Goal: Task Accomplishment & Management: Manage account settings

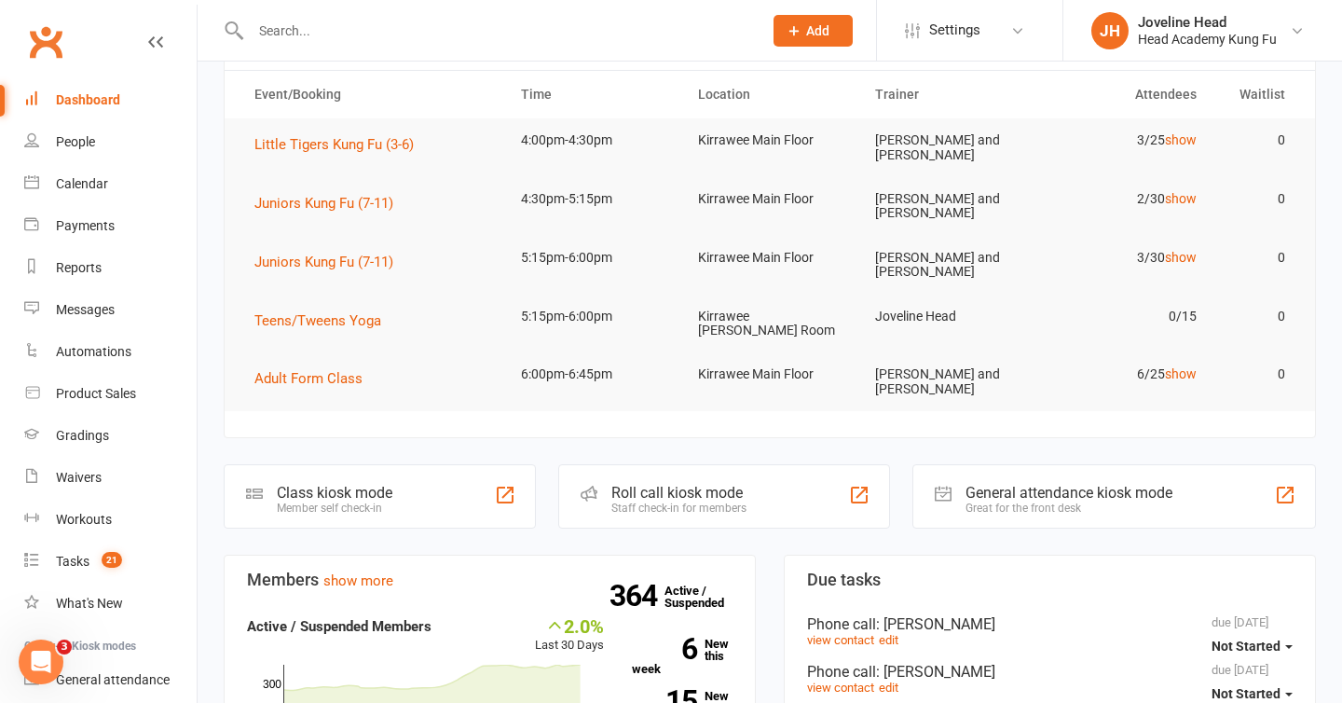
scroll to position [94, 0]
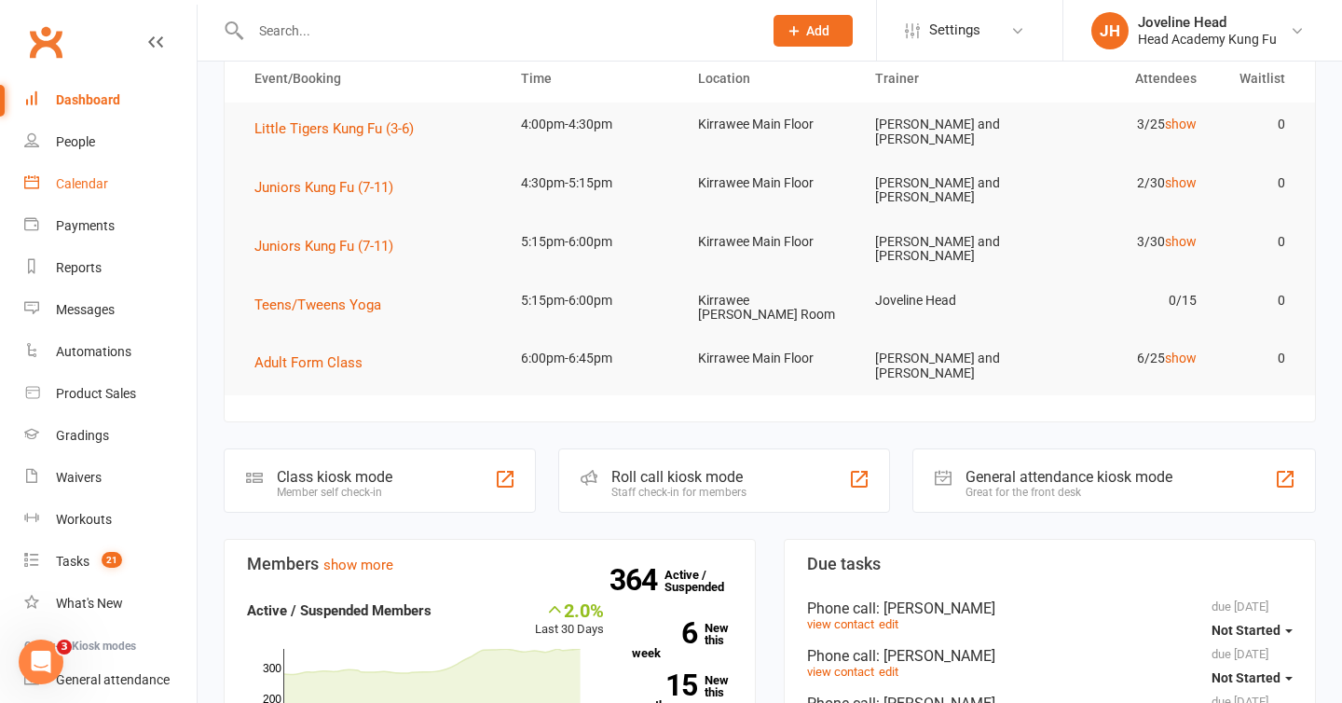
click at [88, 195] on link "Calendar" at bounding box center [110, 184] width 172 height 42
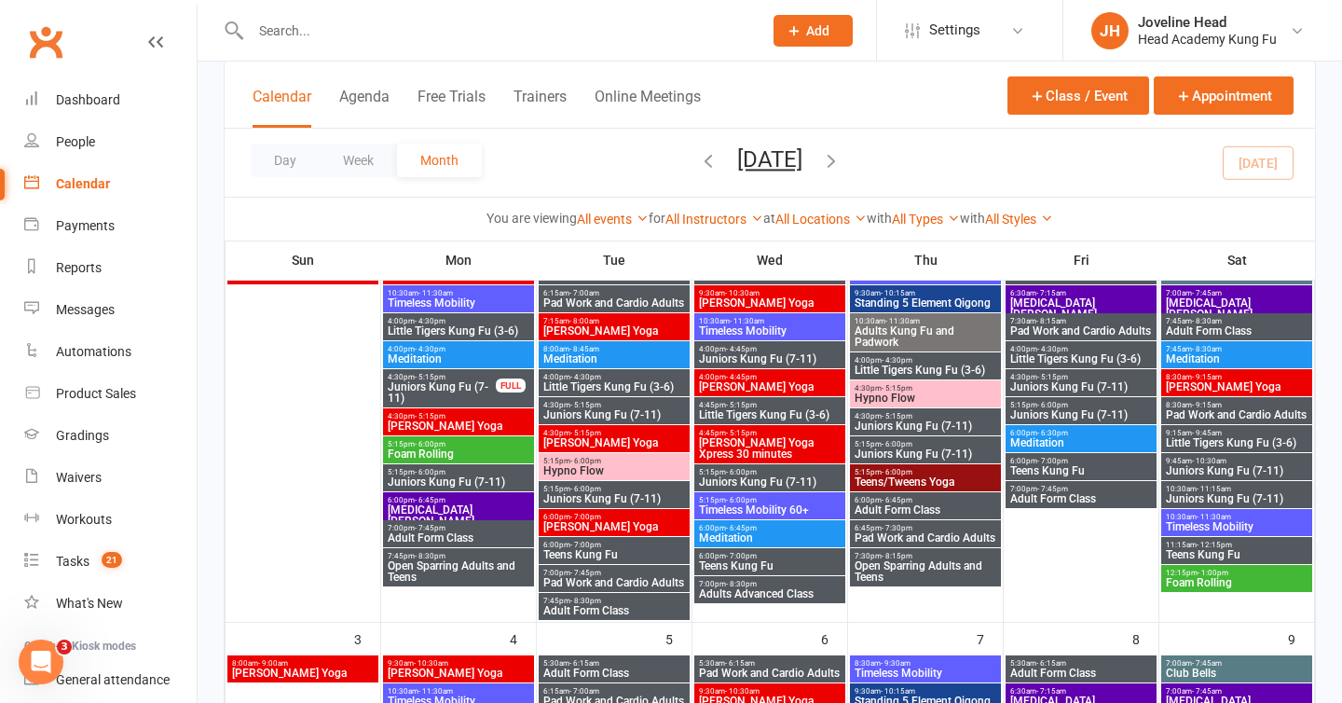
scroll to position [192, 0]
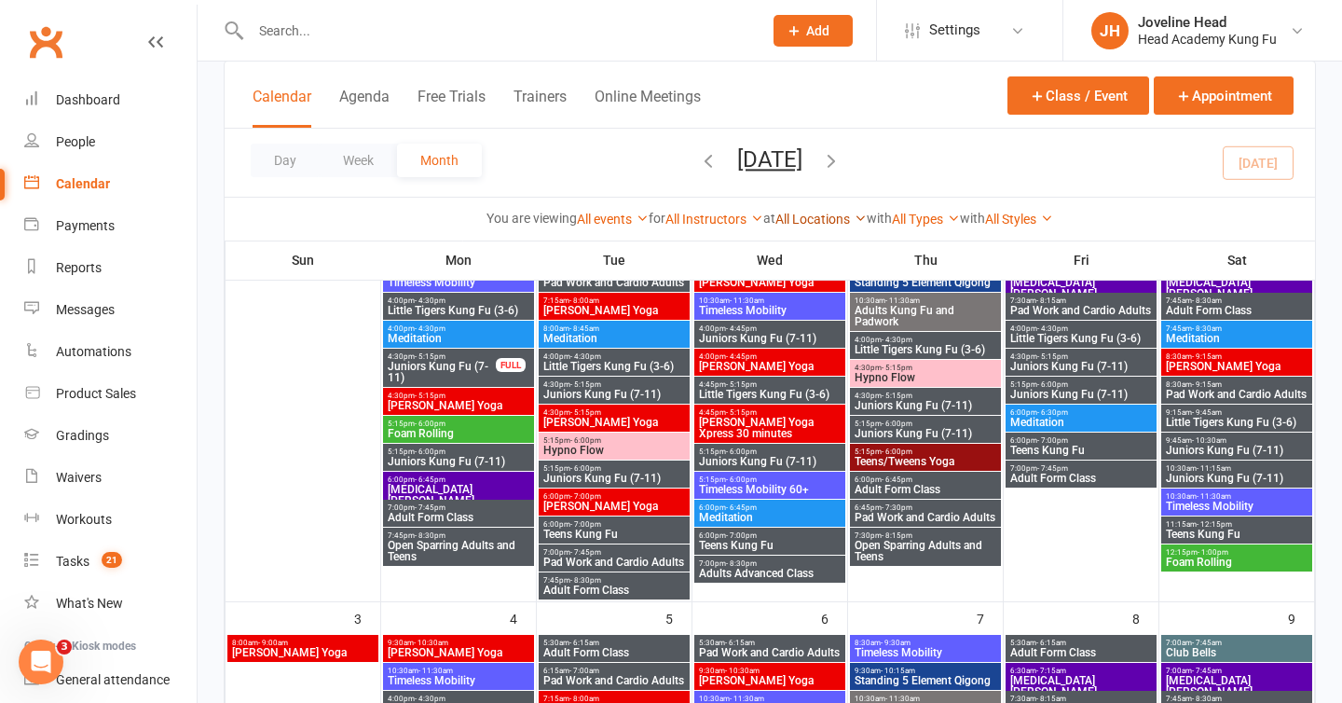
click at [801, 220] on link "All Locations" at bounding box center [820, 219] width 91 height 15
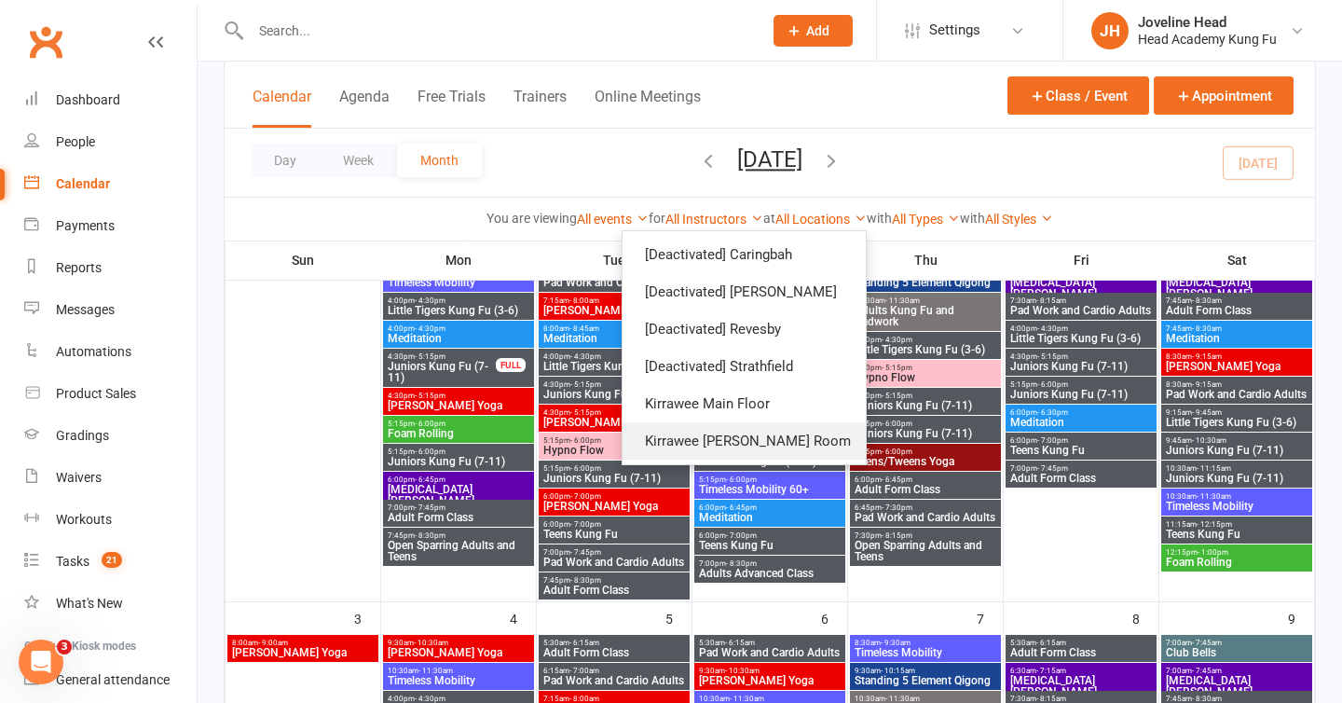
click at [786, 432] on link "Kirrawee [PERSON_NAME] Room" at bounding box center [744, 440] width 243 height 37
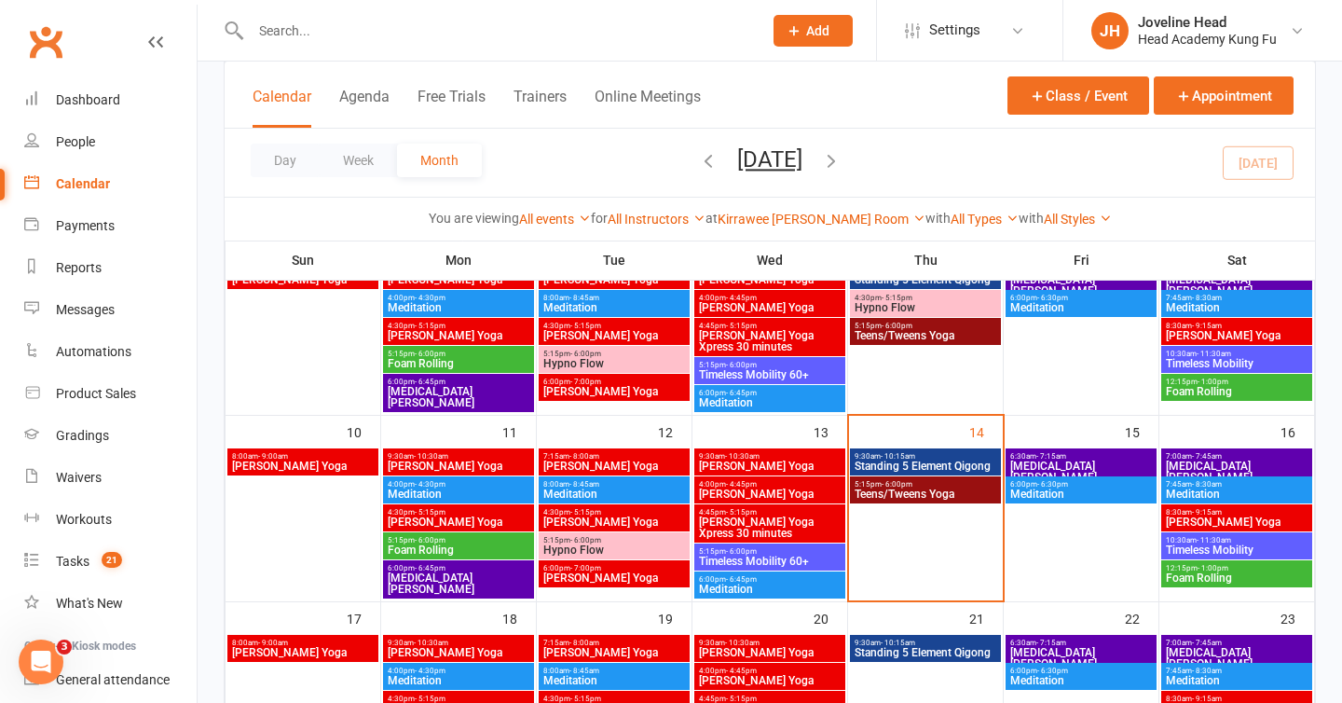
scroll to position [353, 0]
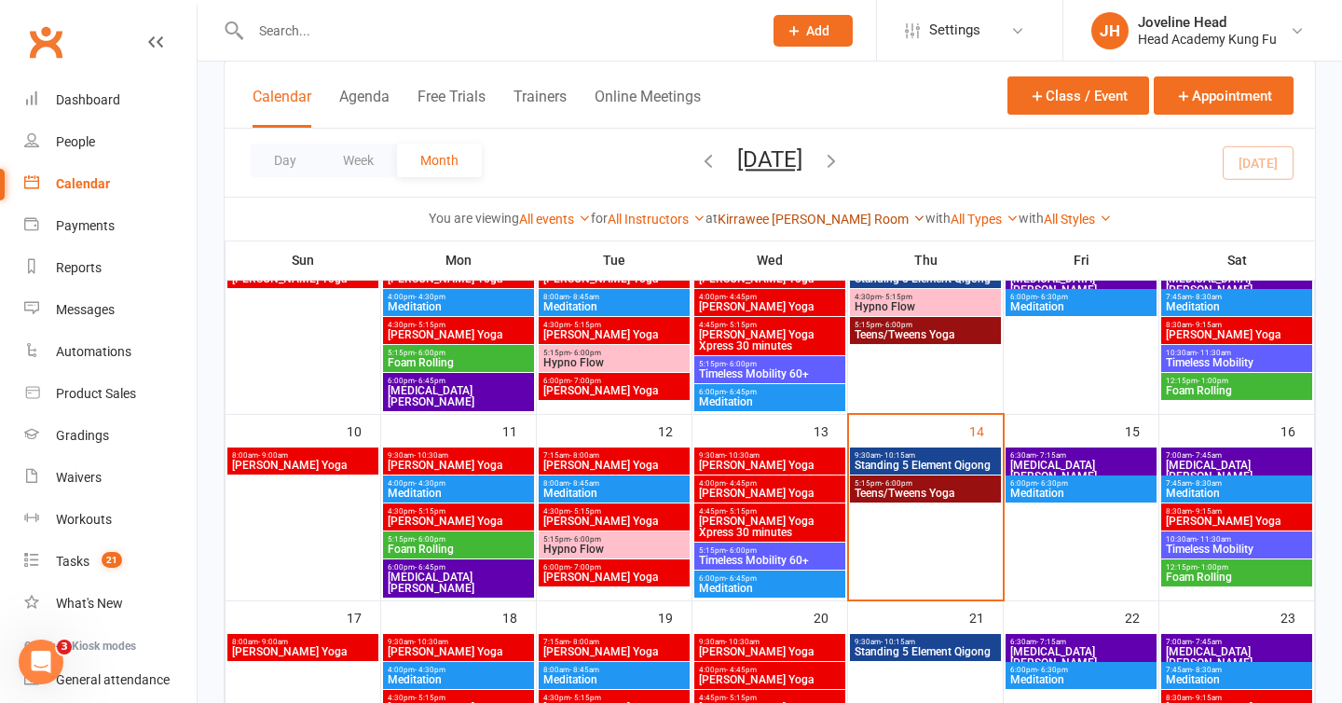
click at [838, 215] on link "Kirrawee [PERSON_NAME] Room" at bounding box center [822, 219] width 208 height 15
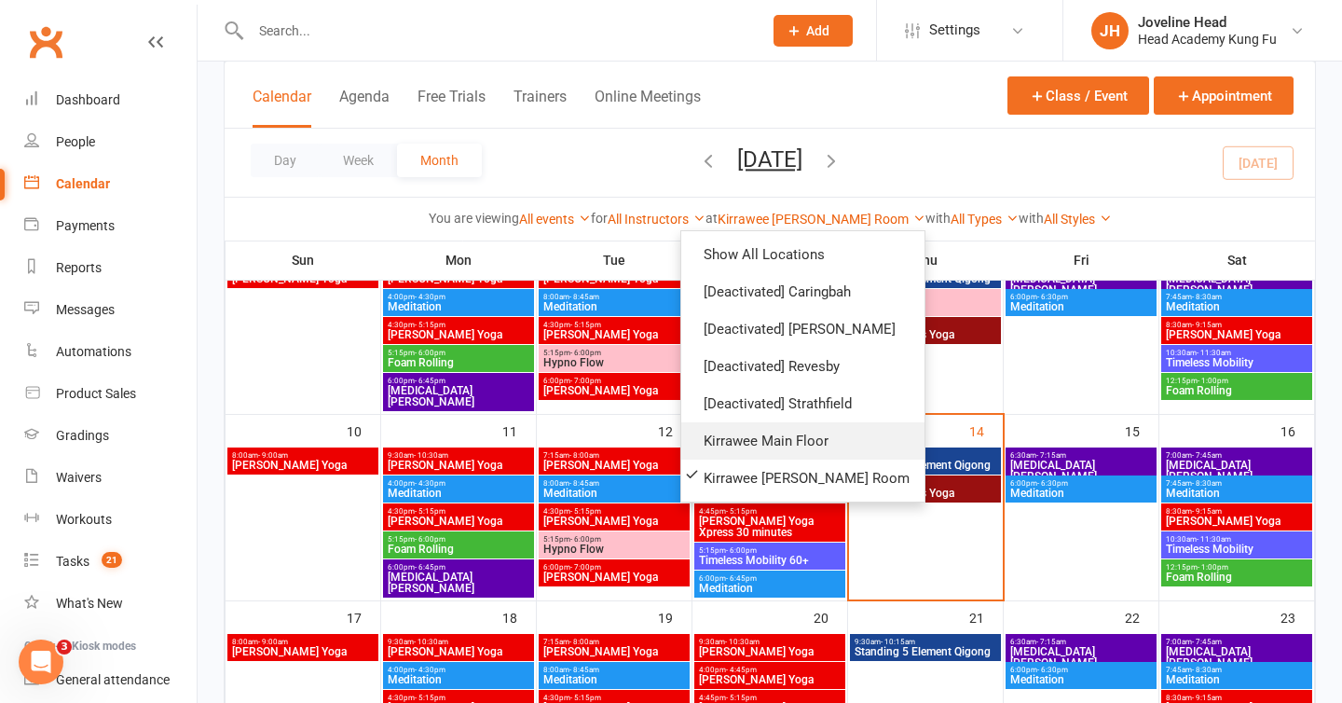
click at [830, 432] on link "Kirrawee Main Floor" at bounding box center [802, 440] width 243 height 37
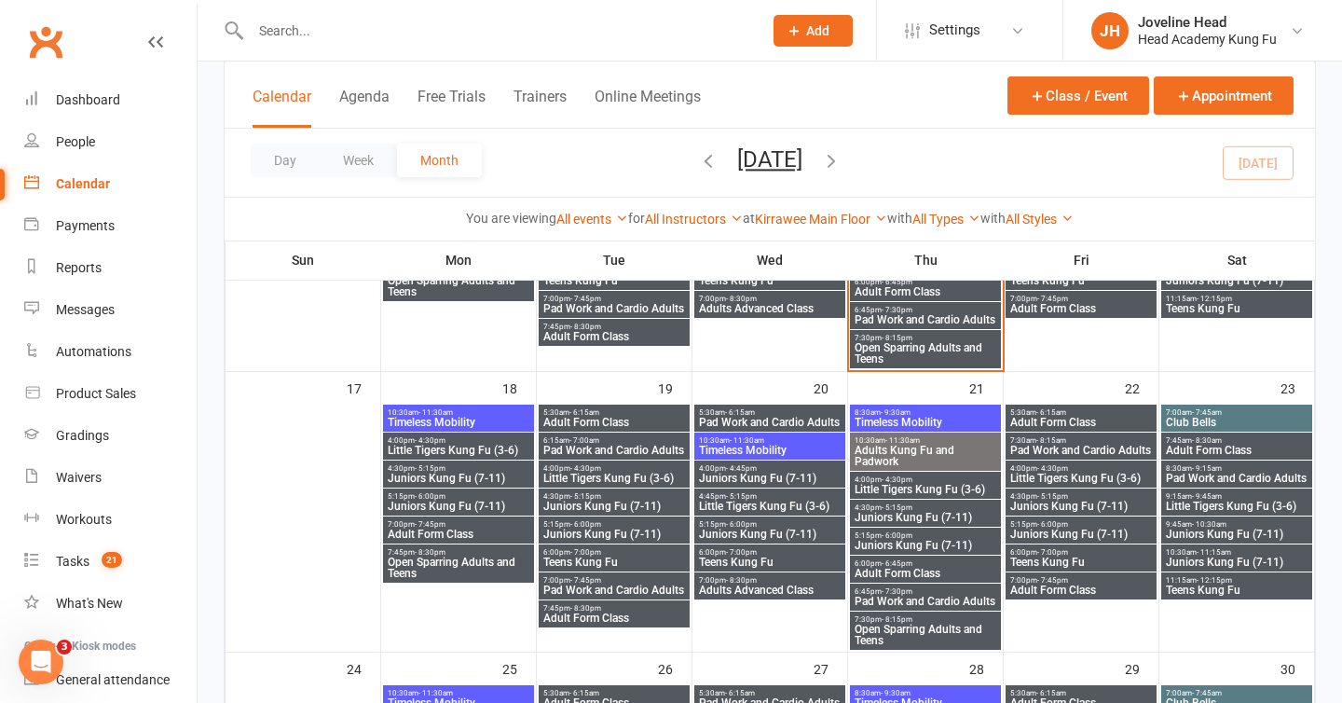
scroll to position [869, 0]
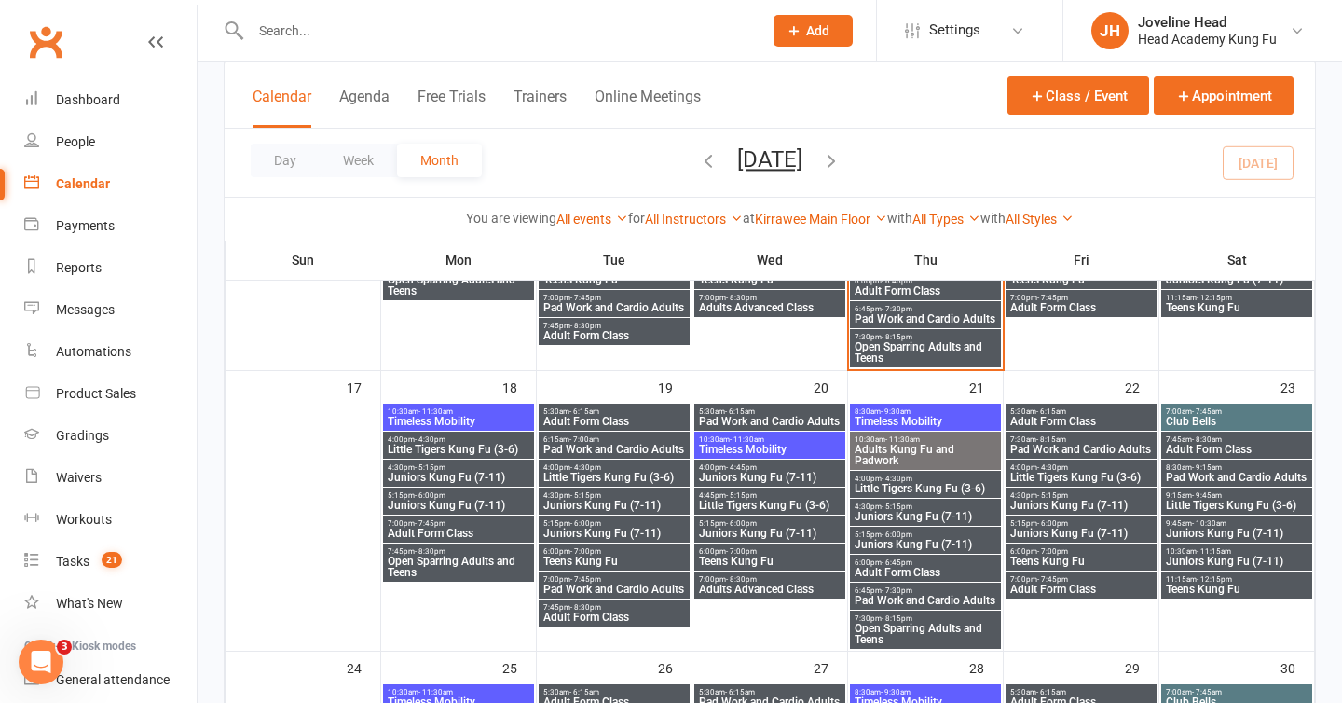
click at [449, 419] on span "Timeless Mobility" at bounding box center [459, 421] width 144 height 11
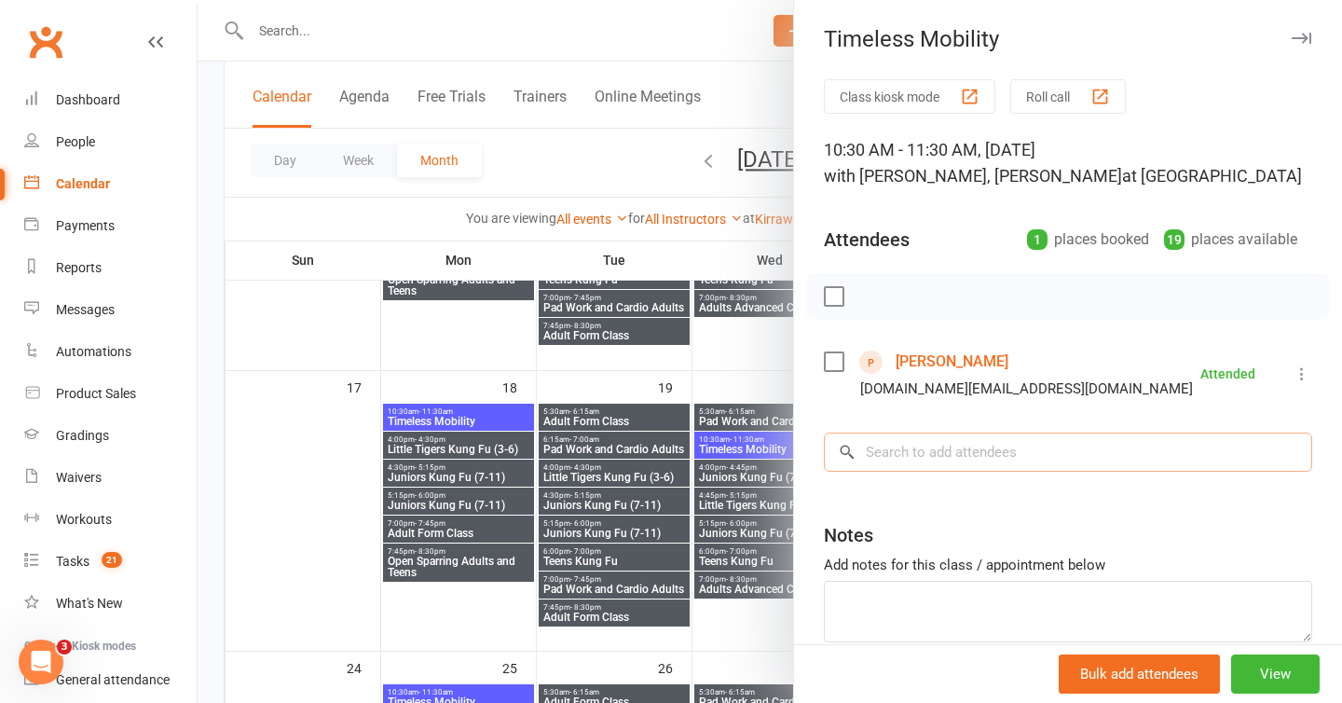
click at [909, 454] on input "search" at bounding box center [1068, 451] width 488 height 39
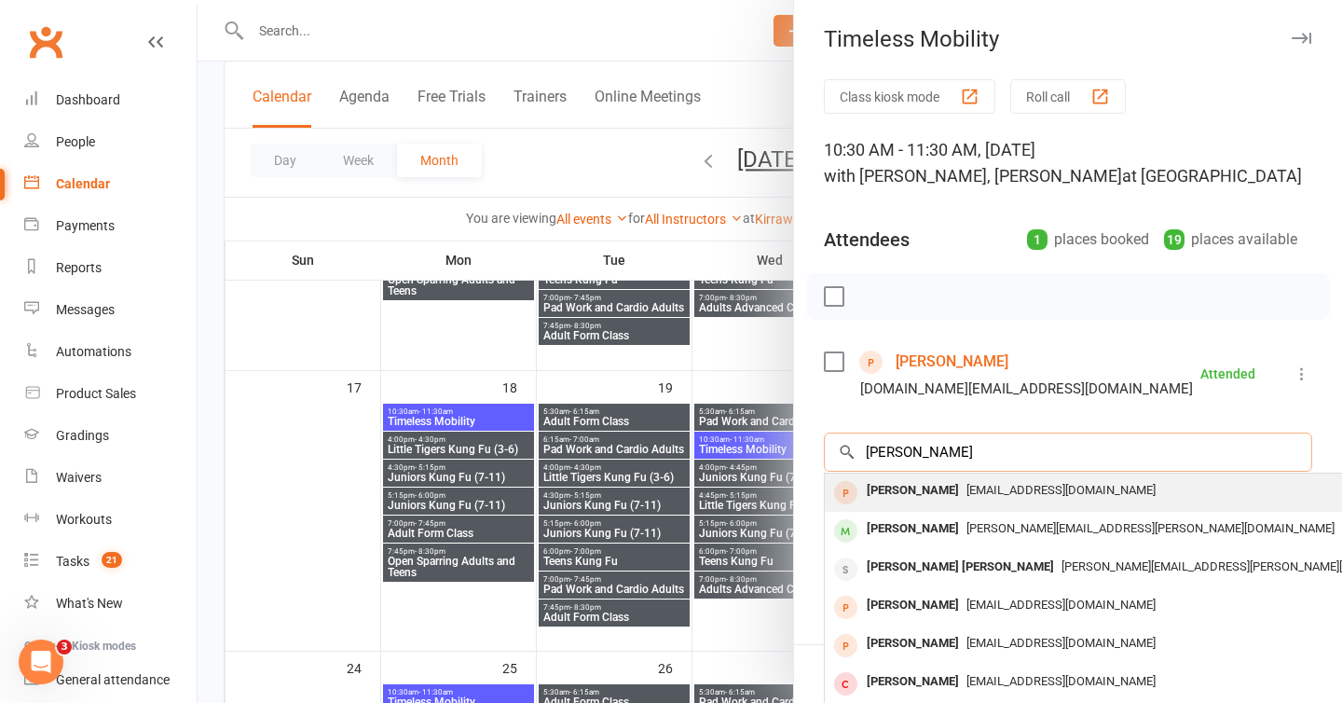
type input "[PERSON_NAME]"
click at [903, 494] on div "[PERSON_NAME]" at bounding box center [912, 490] width 107 height 27
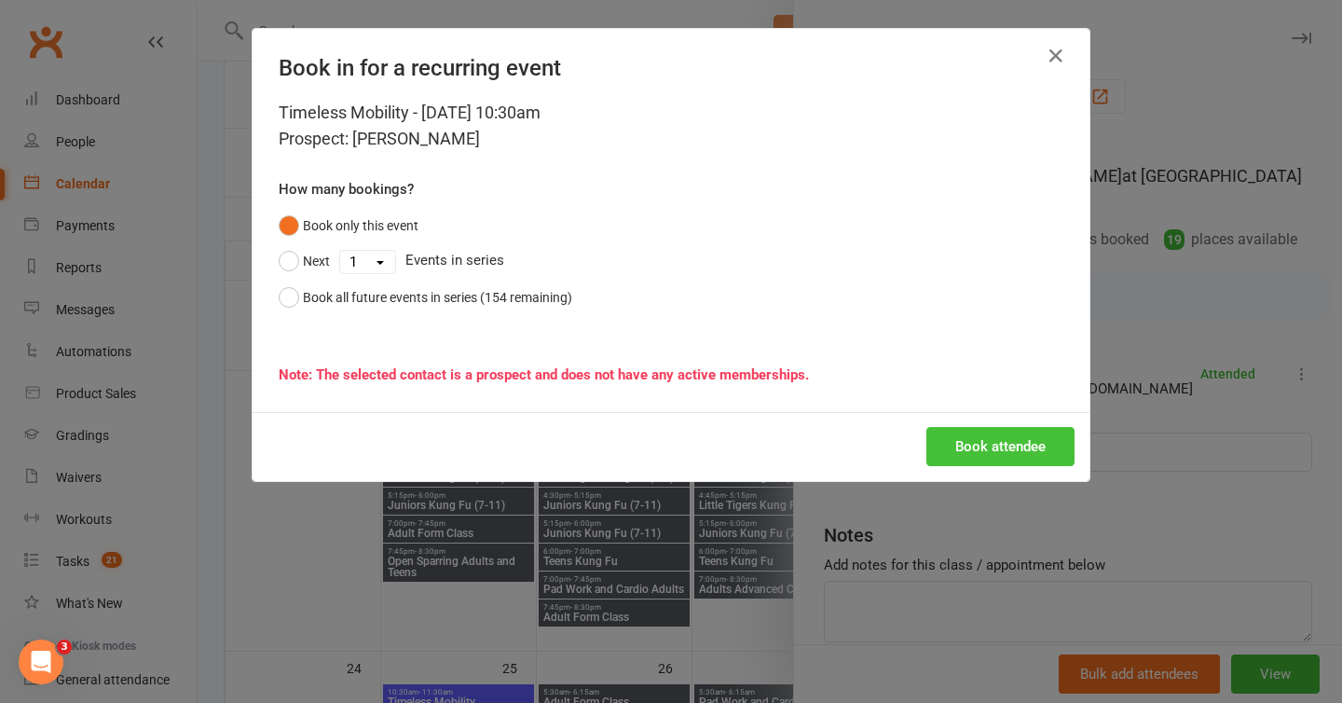
click at [1005, 444] on button "Book attendee" at bounding box center [1000, 446] width 148 height 39
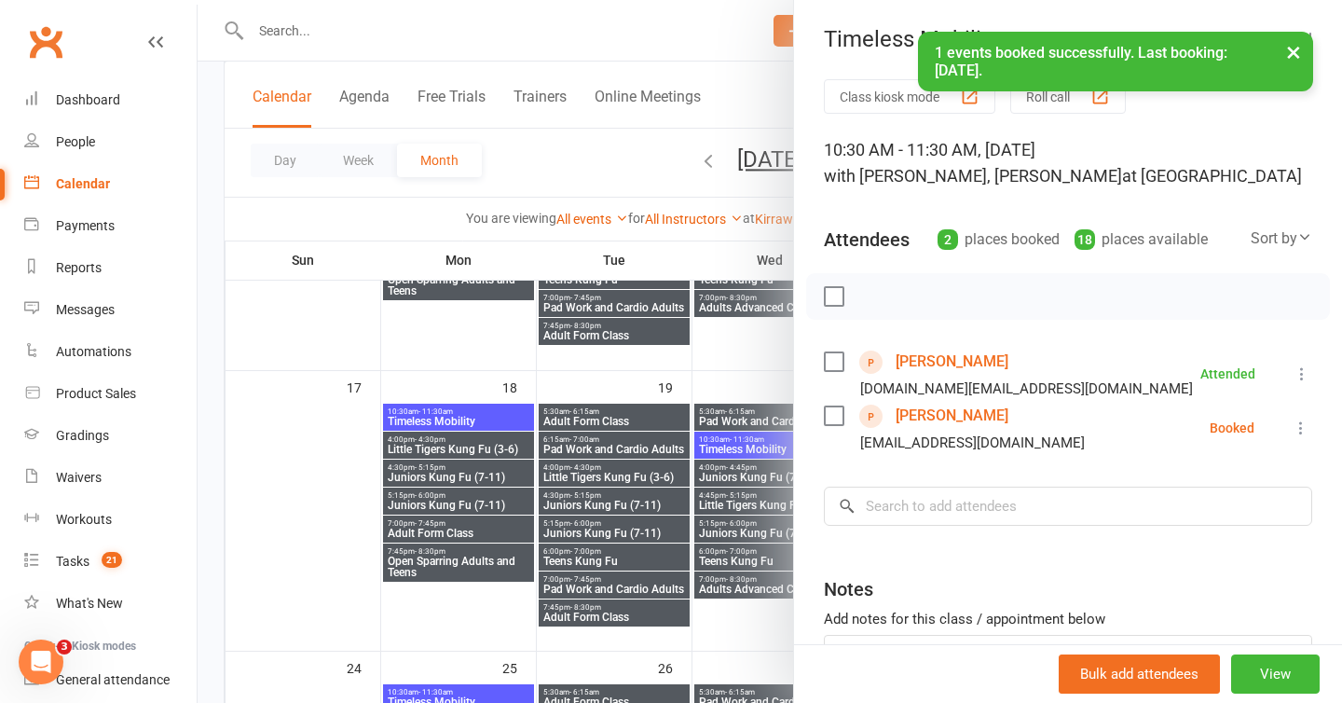
click at [754, 387] on div at bounding box center [770, 351] width 1145 height 703
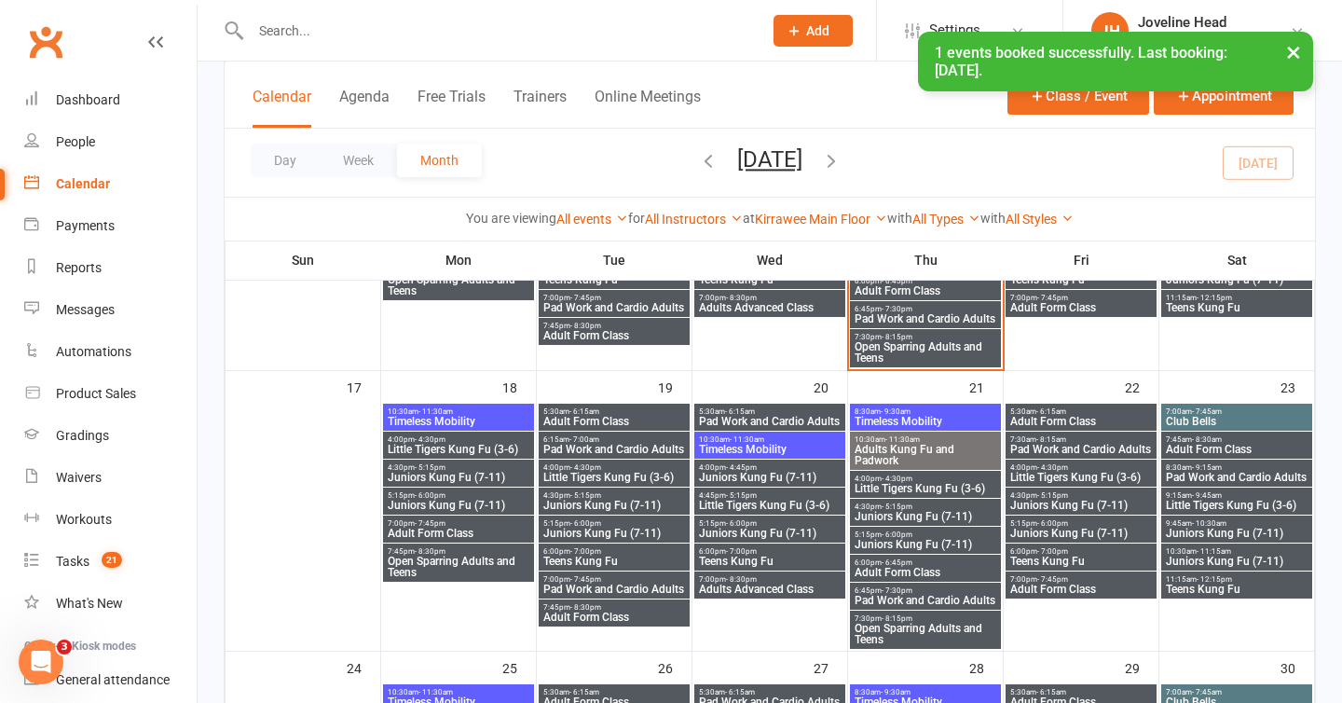
click at [772, 444] on span "Timeless Mobility" at bounding box center [770, 449] width 144 height 11
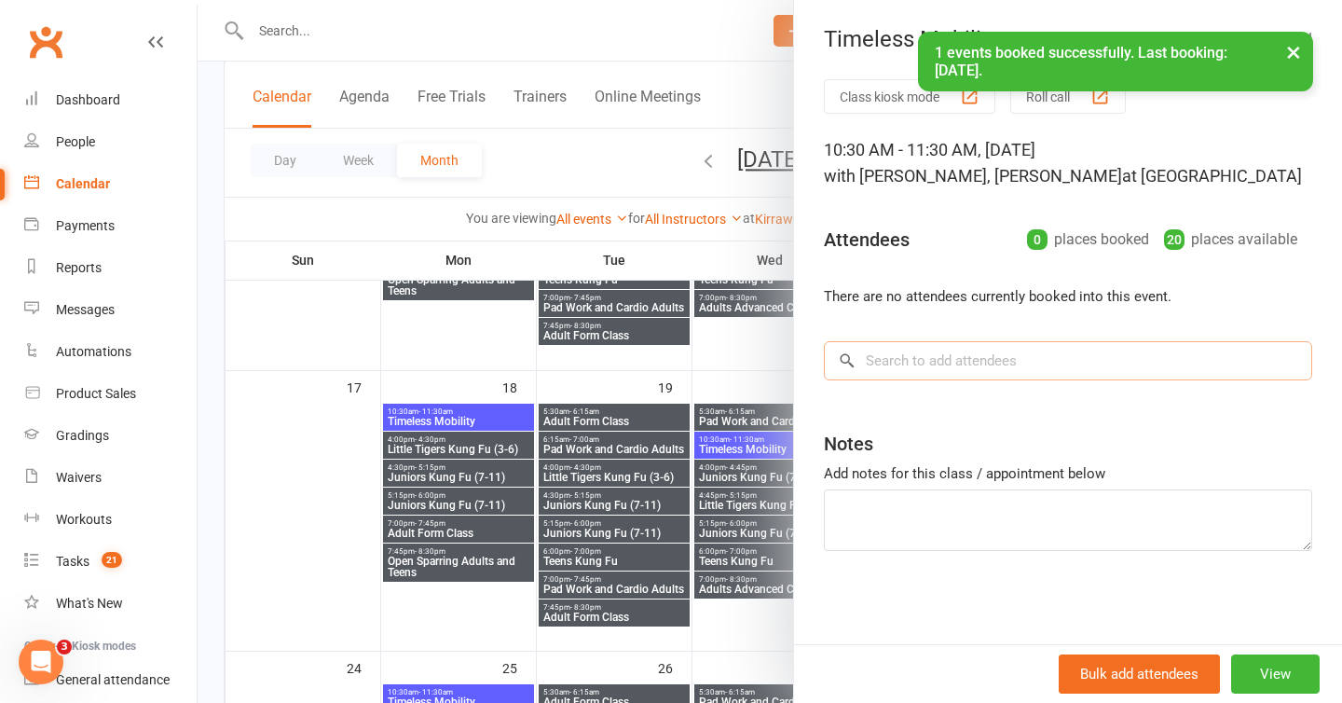
click at [891, 367] on input "search" at bounding box center [1068, 360] width 488 height 39
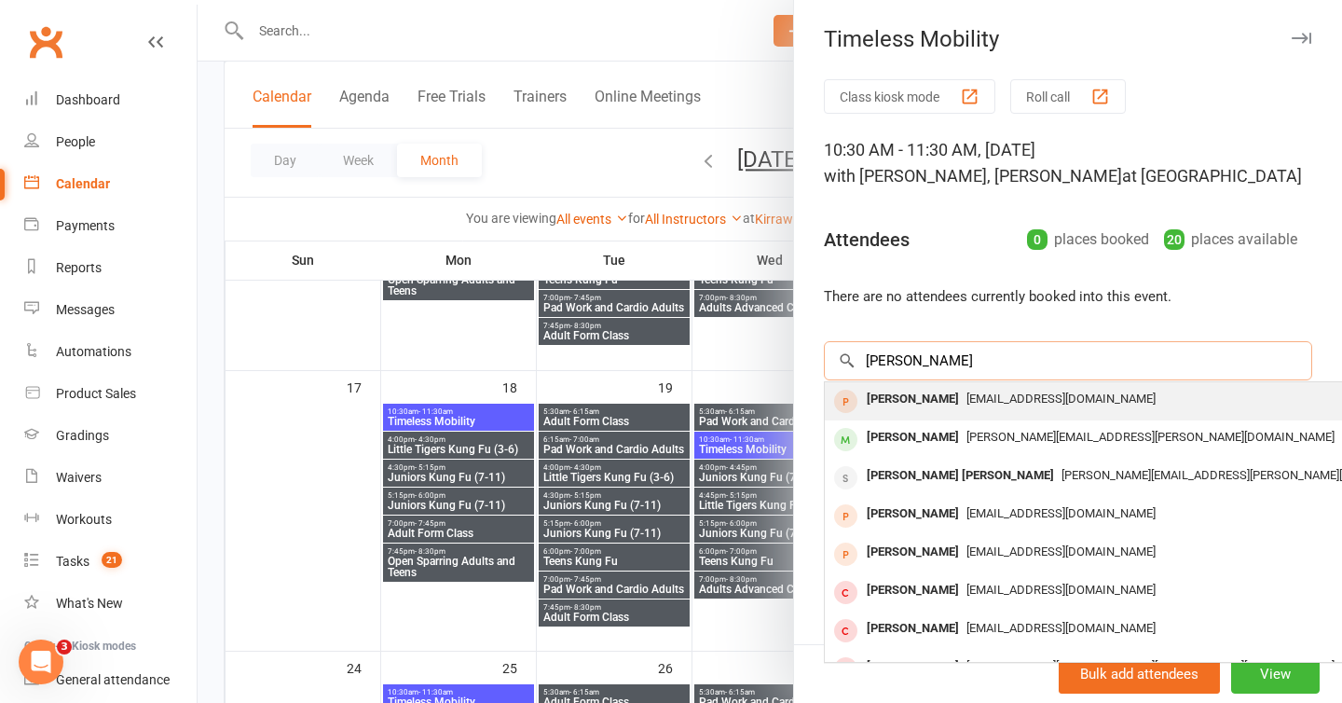
type input "[PERSON_NAME]"
click at [880, 398] on div "[PERSON_NAME]" at bounding box center [912, 399] width 107 height 27
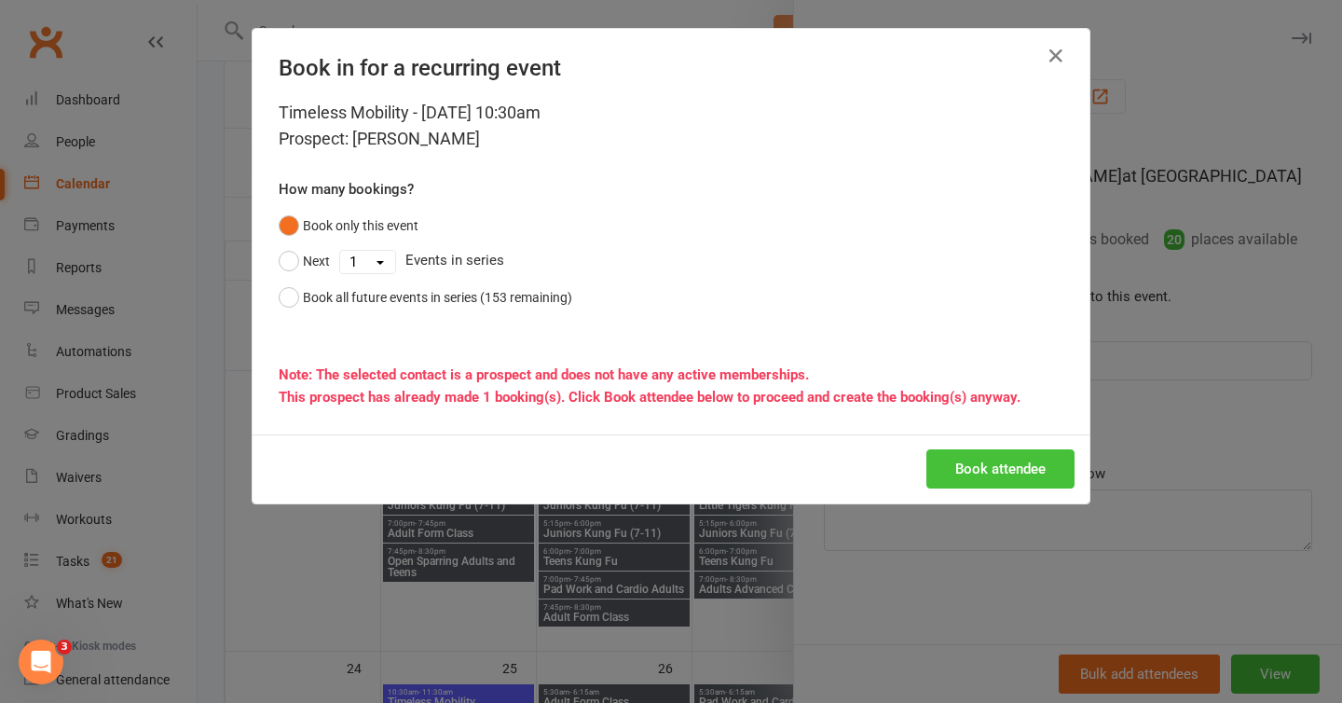
click at [981, 464] on button "Book attendee" at bounding box center [1000, 468] width 148 height 39
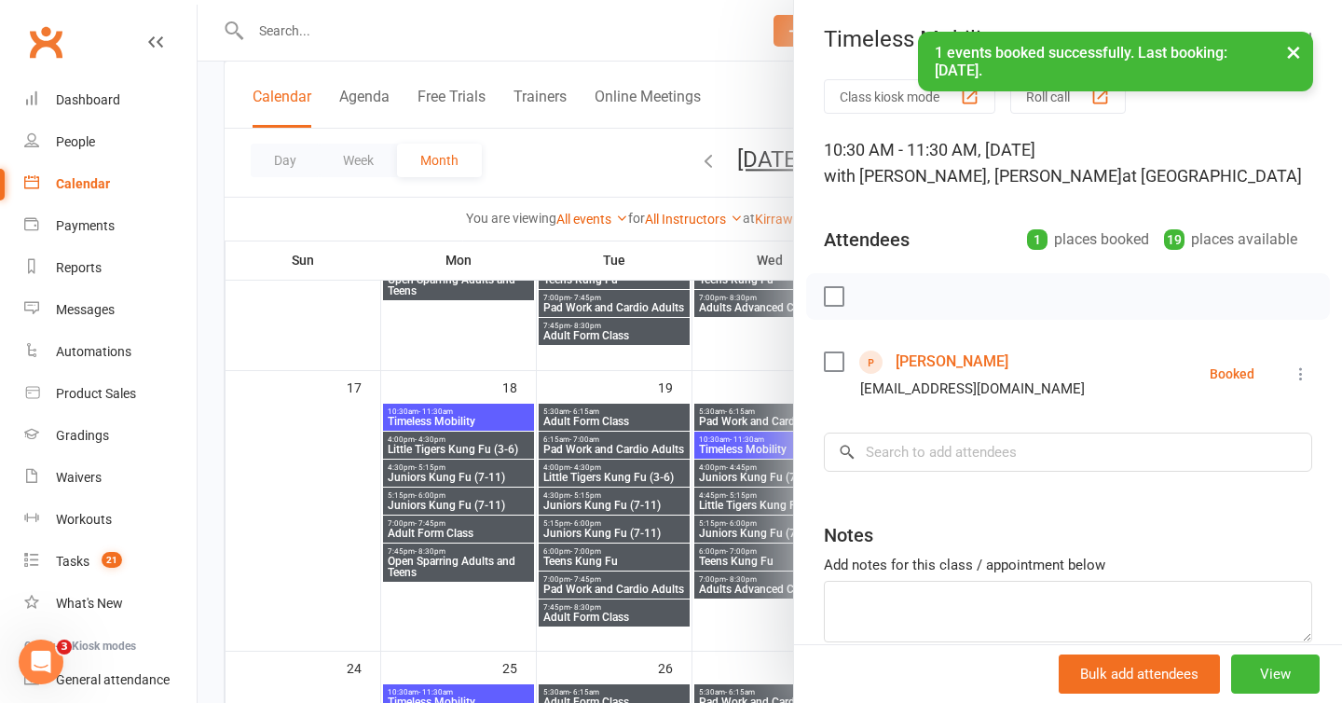
click at [1292, 53] on button "×" at bounding box center [1294, 52] width 34 height 40
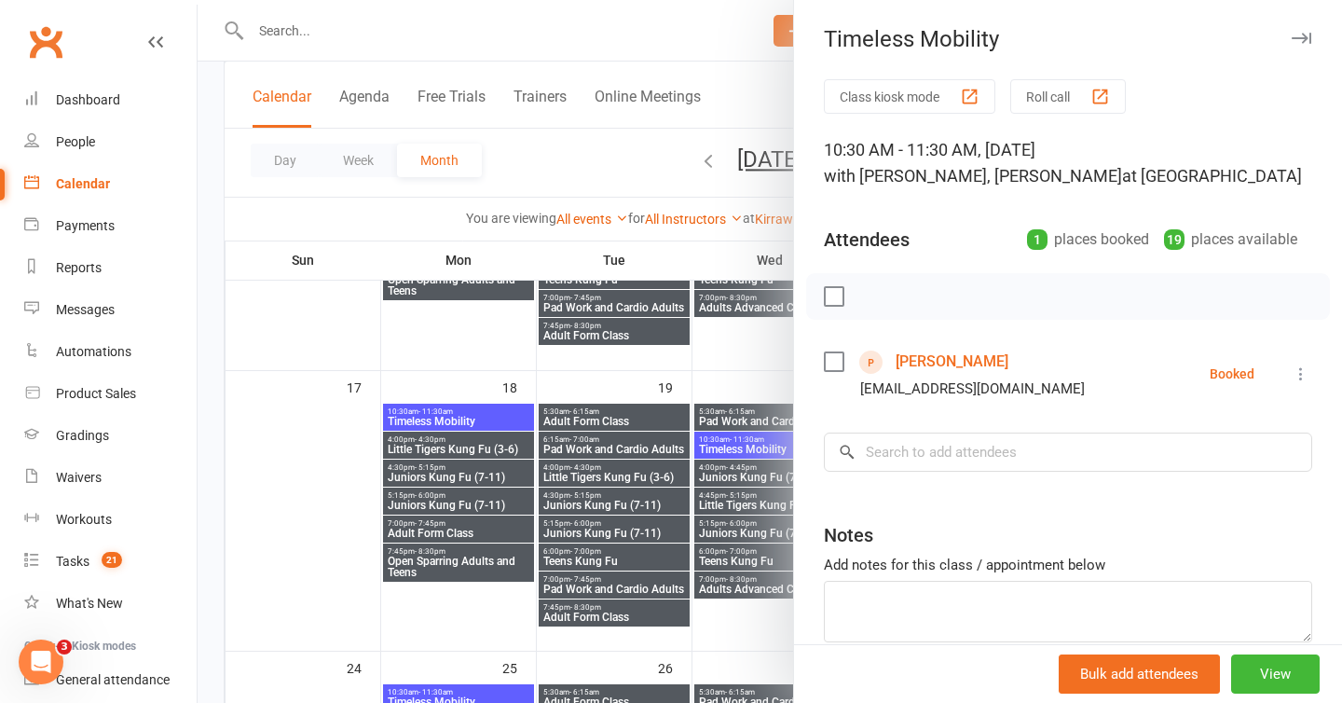
click at [1313, 38] on div "Timeless Mobility" at bounding box center [1068, 39] width 548 height 26
click at [1300, 39] on icon "button" at bounding box center [1302, 38] width 20 height 11
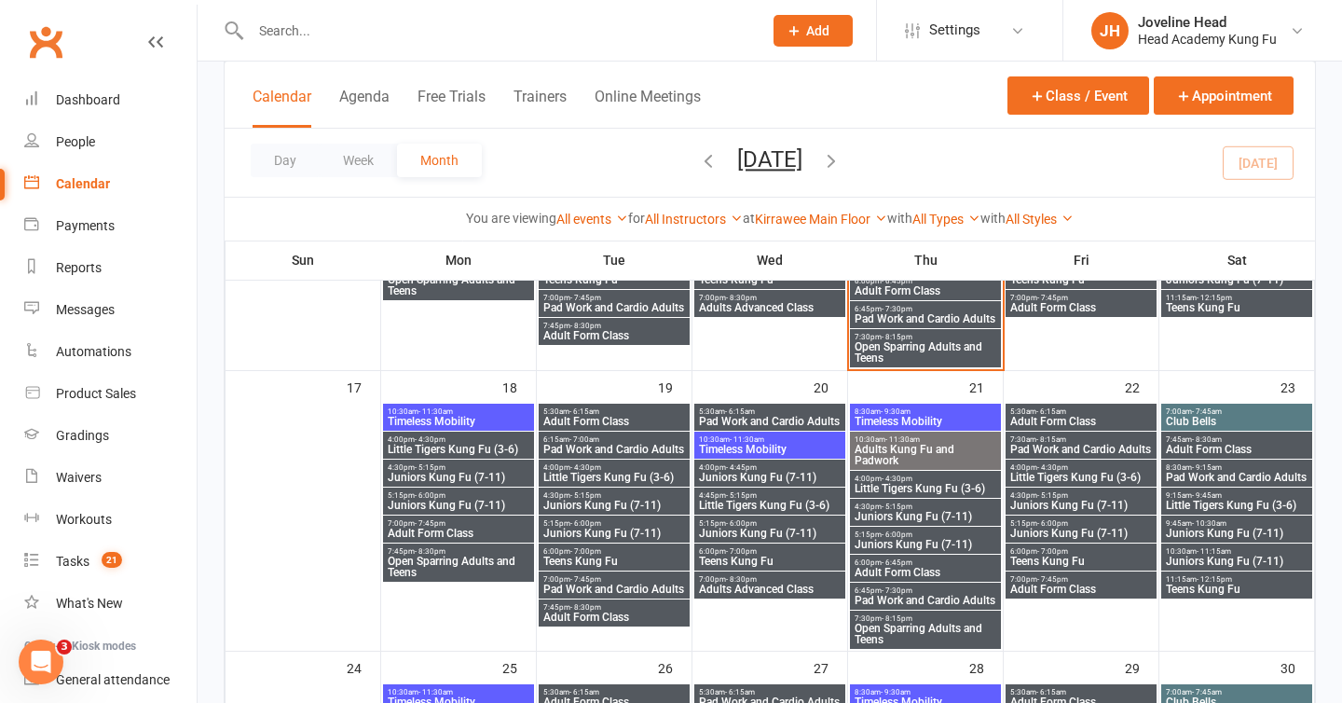
click at [457, 31] on input "text" at bounding box center [497, 31] width 504 height 26
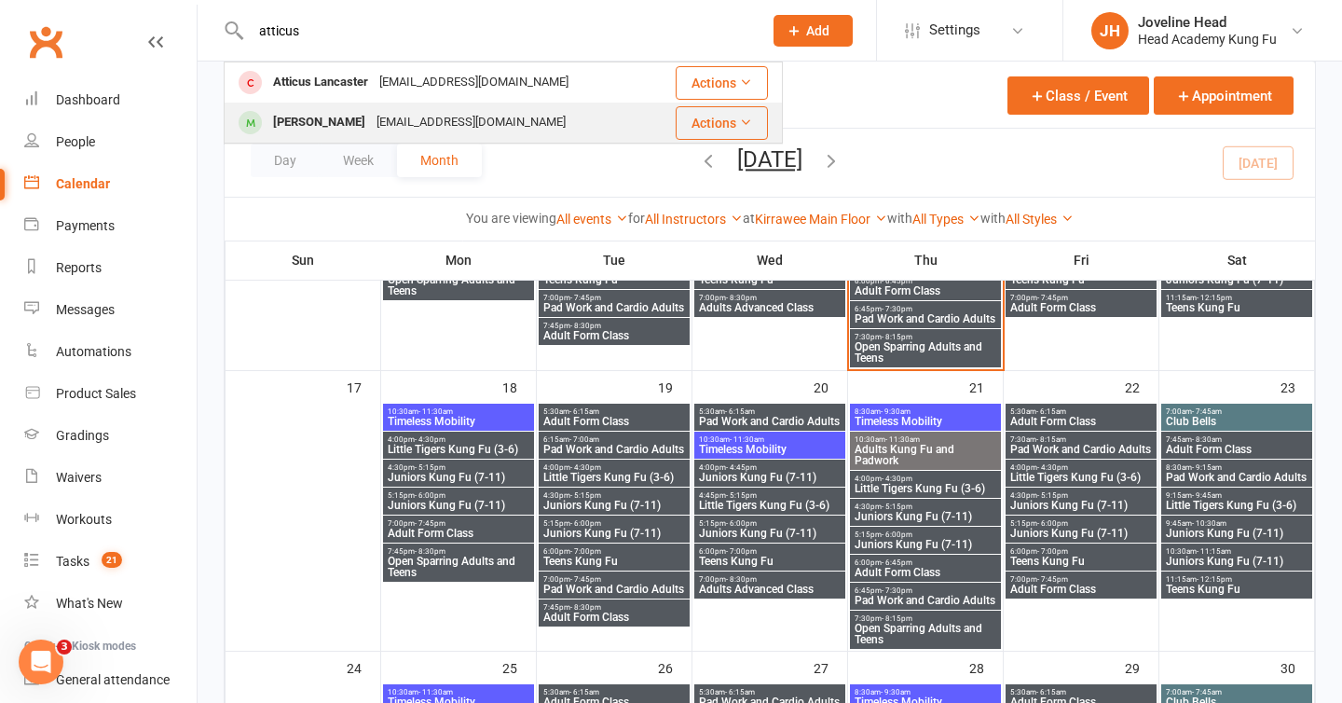
type input "atticus"
click at [371, 131] on div "[EMAIL_ADDRESS][DOMAIN_NAME]" at bounding box center [471, 122] width 200 height 27
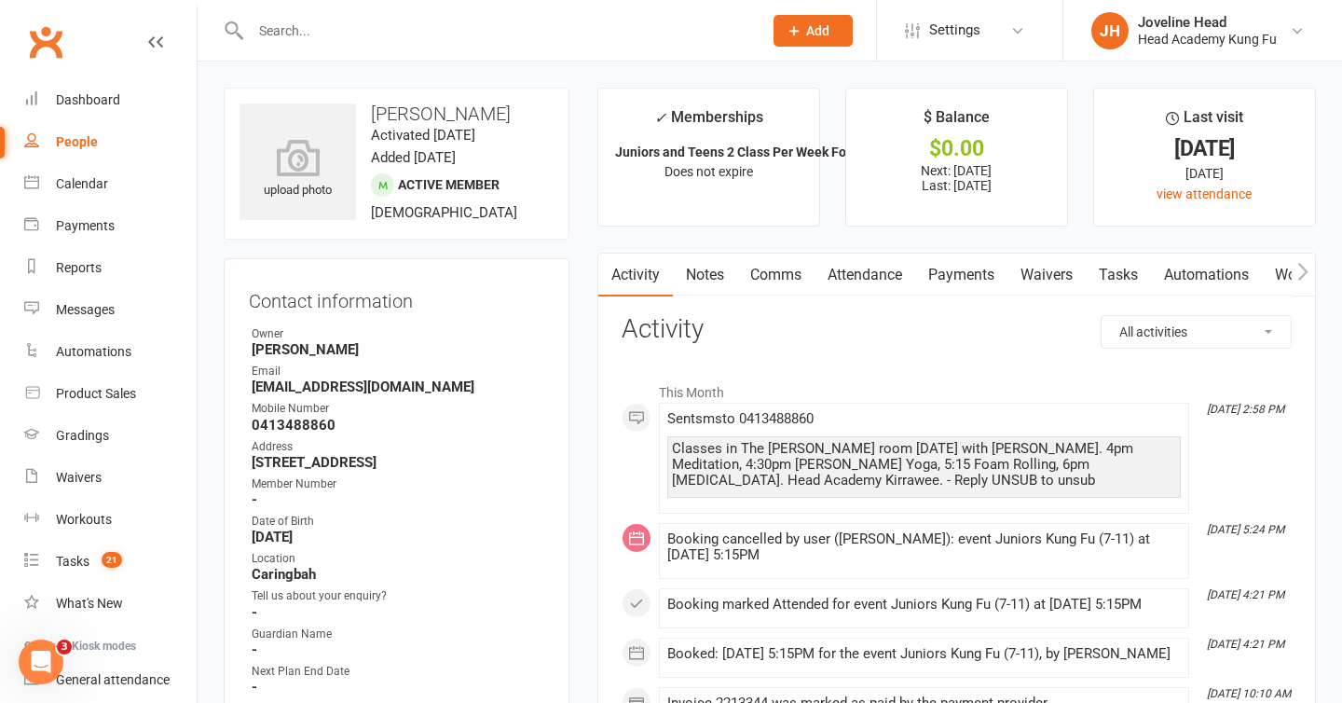
click at [972, 267] on link "Payments" at bounding box center [961, 275] width 92 height 43
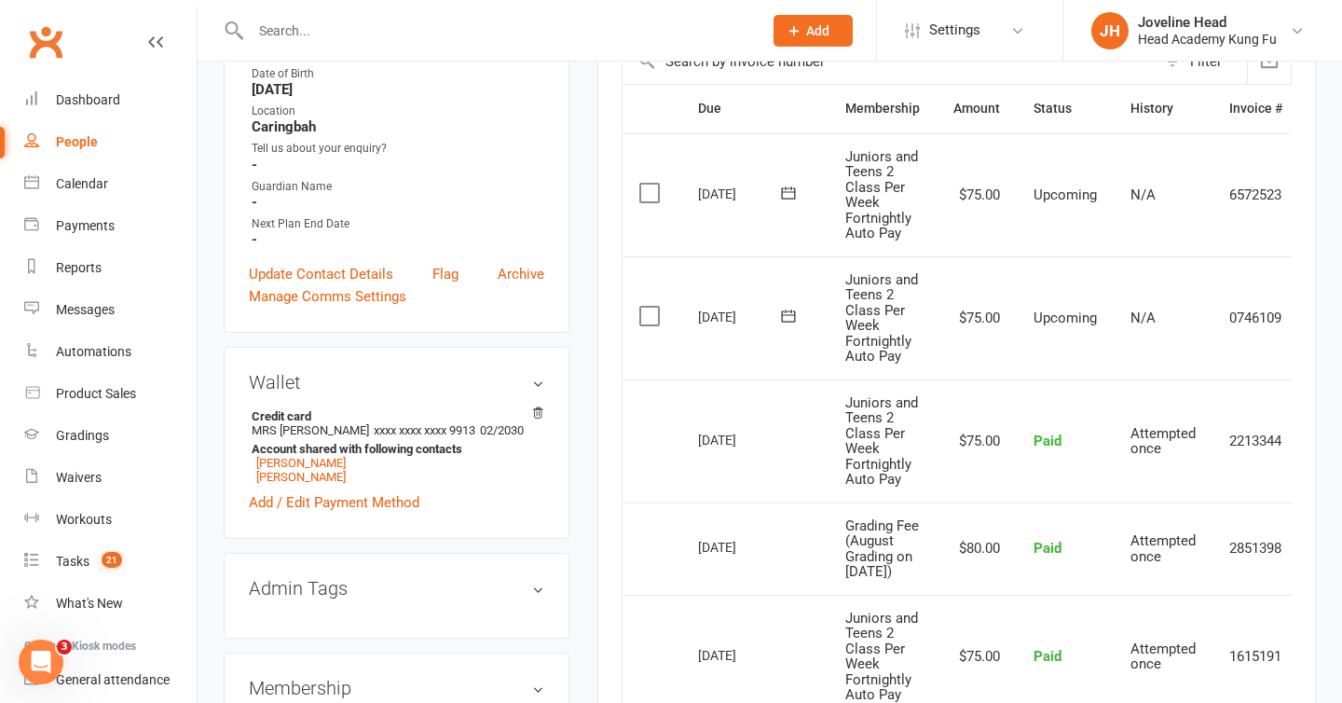
scroll to position [454, 0]
